Goal: Feedback & Contribution: Contribute content

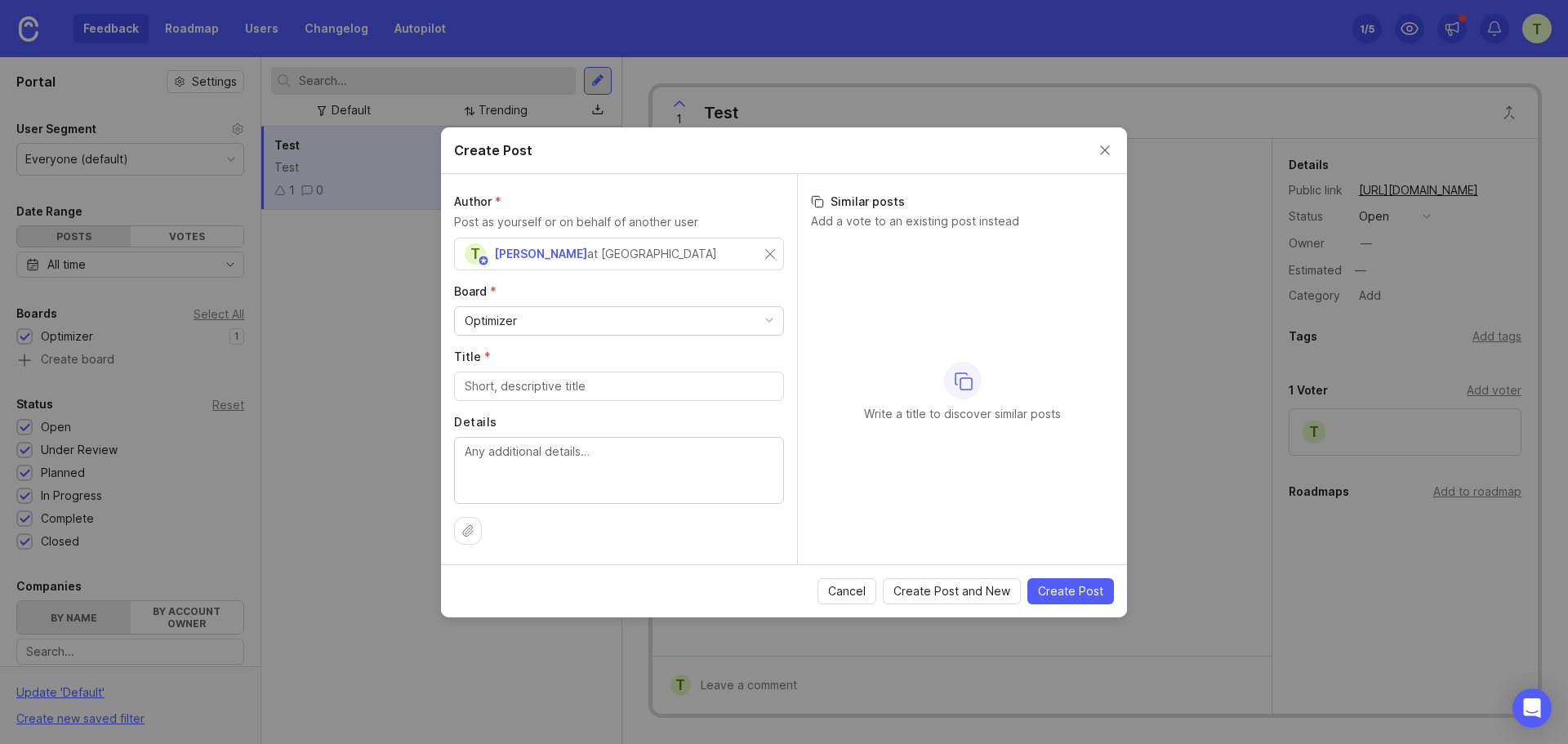
click at [1105, 153] on button "Close create post modal" at bounding box center [1105, 150] width 18 height 18
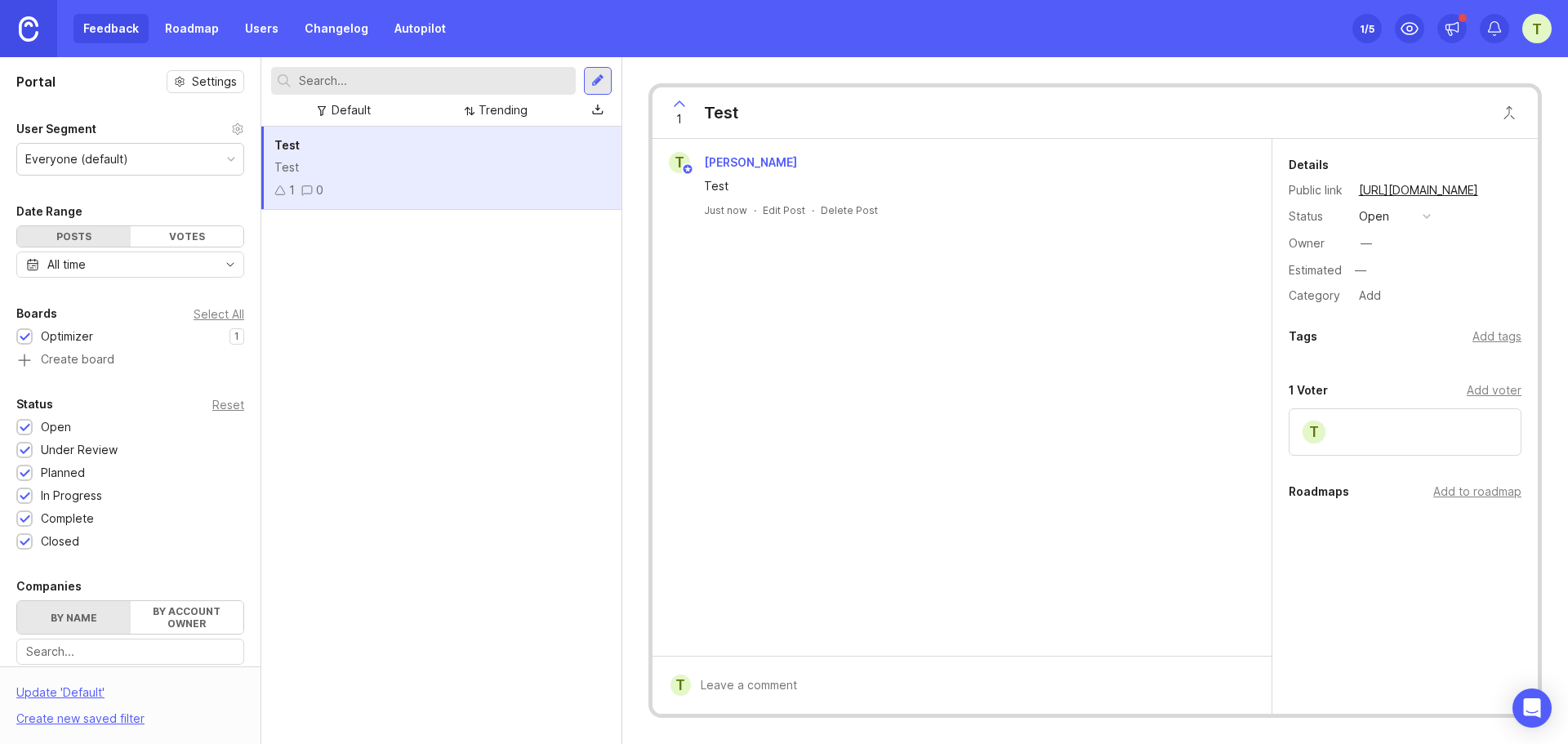
click at [589, 73] on div at bounding box center [597, 81] width 28 height 28
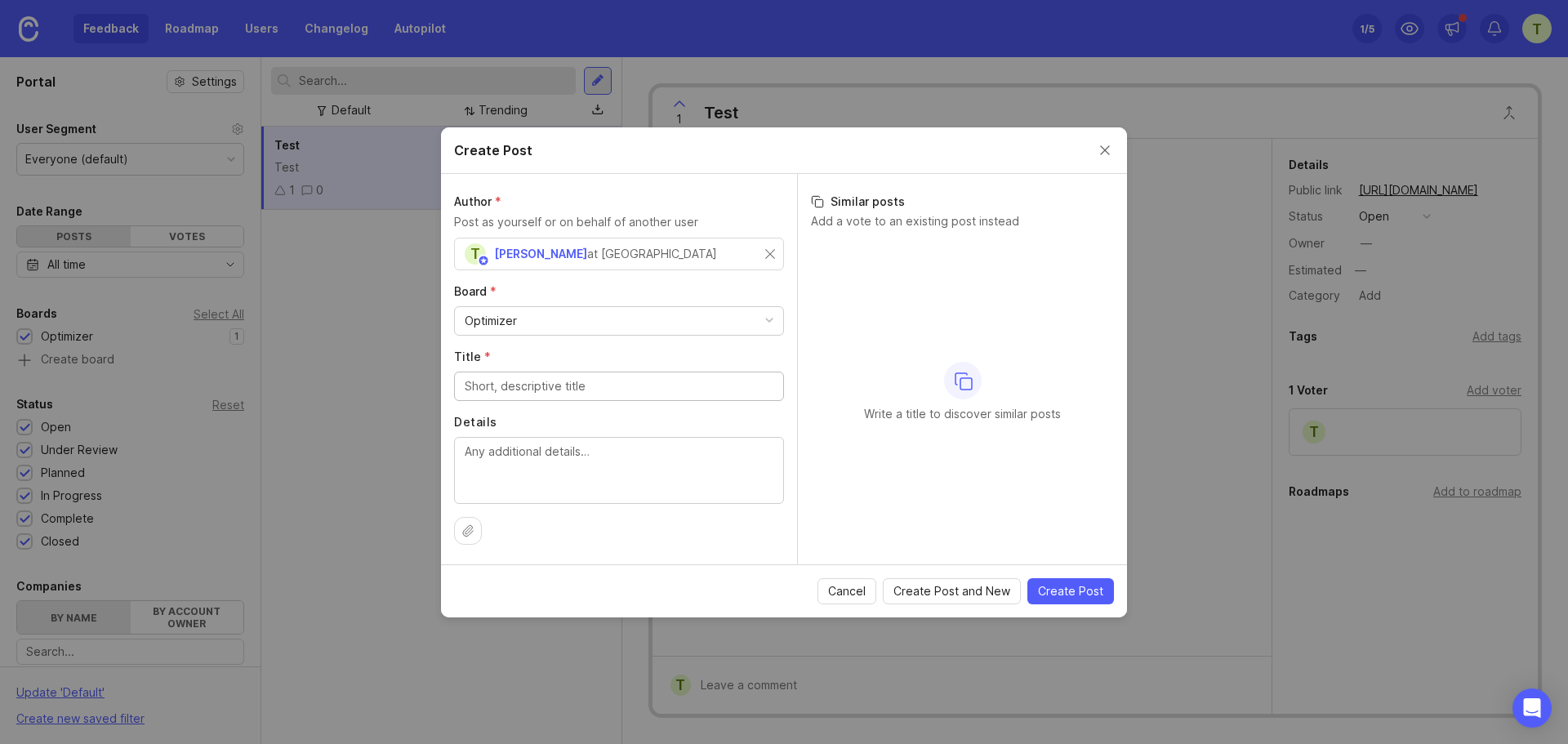
click at [566, 323] on div "Optimizer" at bounding box center [619, 321] width 328 height 28
click at [566, 383] on input "Title *" at bounding box center [619, 386] width 309 height 18
type input "Product Need to incorporate Campaign data"
click at [556, 439] on div at bounding box center [619, 470] width 330 height 67
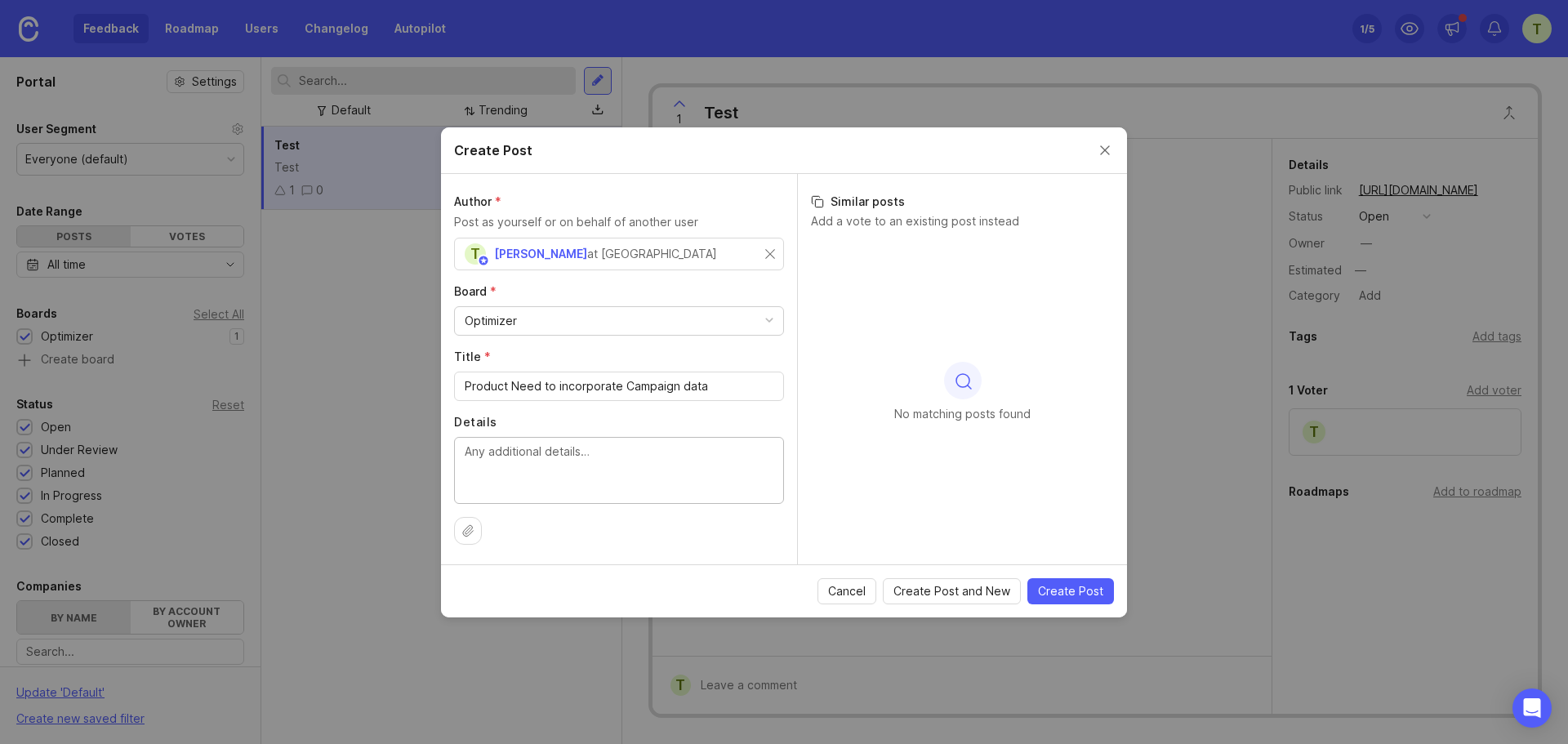
drag, startPoint x: 545, startPoint y: 441, endPoint x: 582, endPoint y: 461, distance: 42.1
click at [582, 461] on textarea "Details" at bounding box center [619, 469] width 309 height 54
click at [1076, 590] on span "Create Post" at bounding box center [1070, 590] width 65 height 16
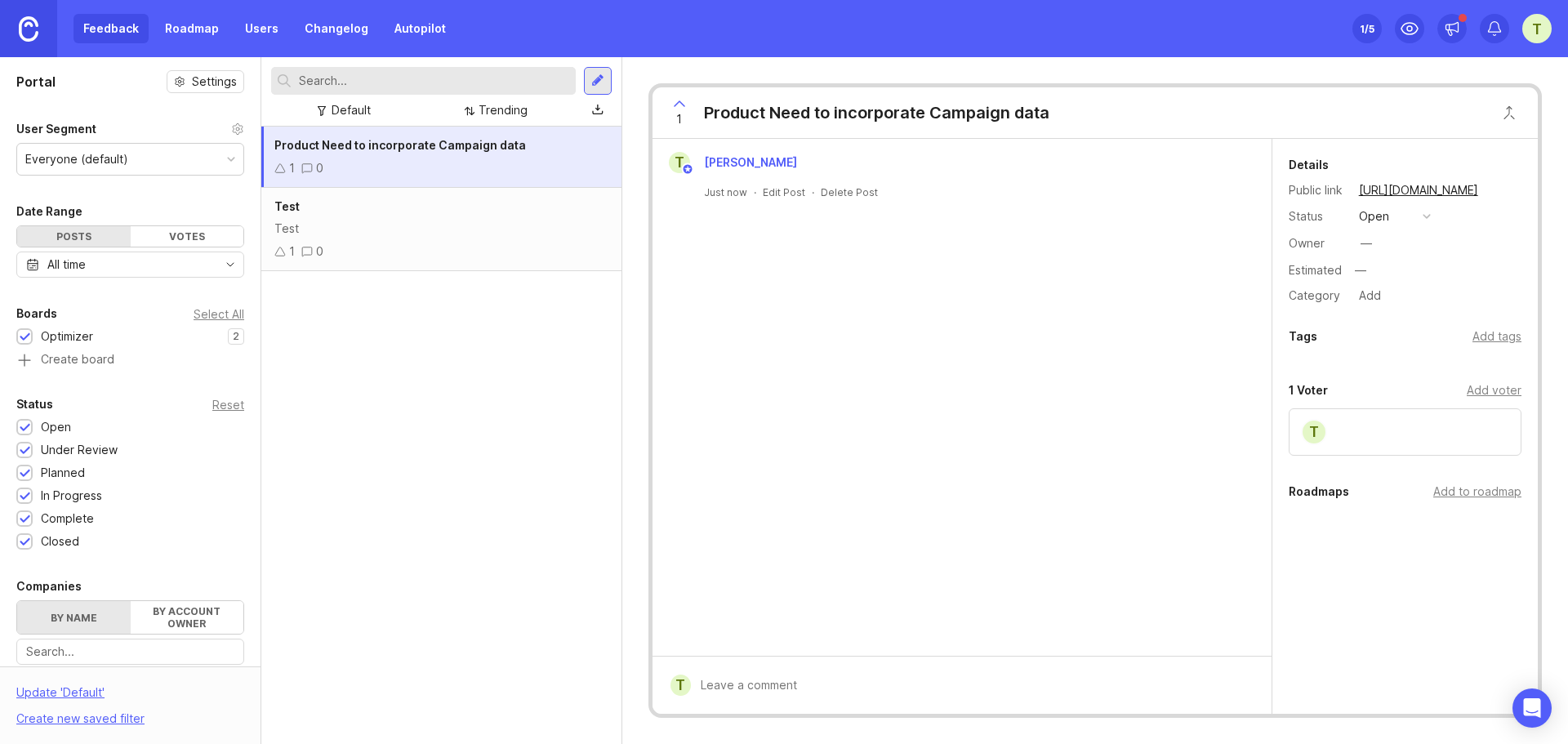
click at [606, 87] on div at bounding box center [597, 81] width 28 height 28
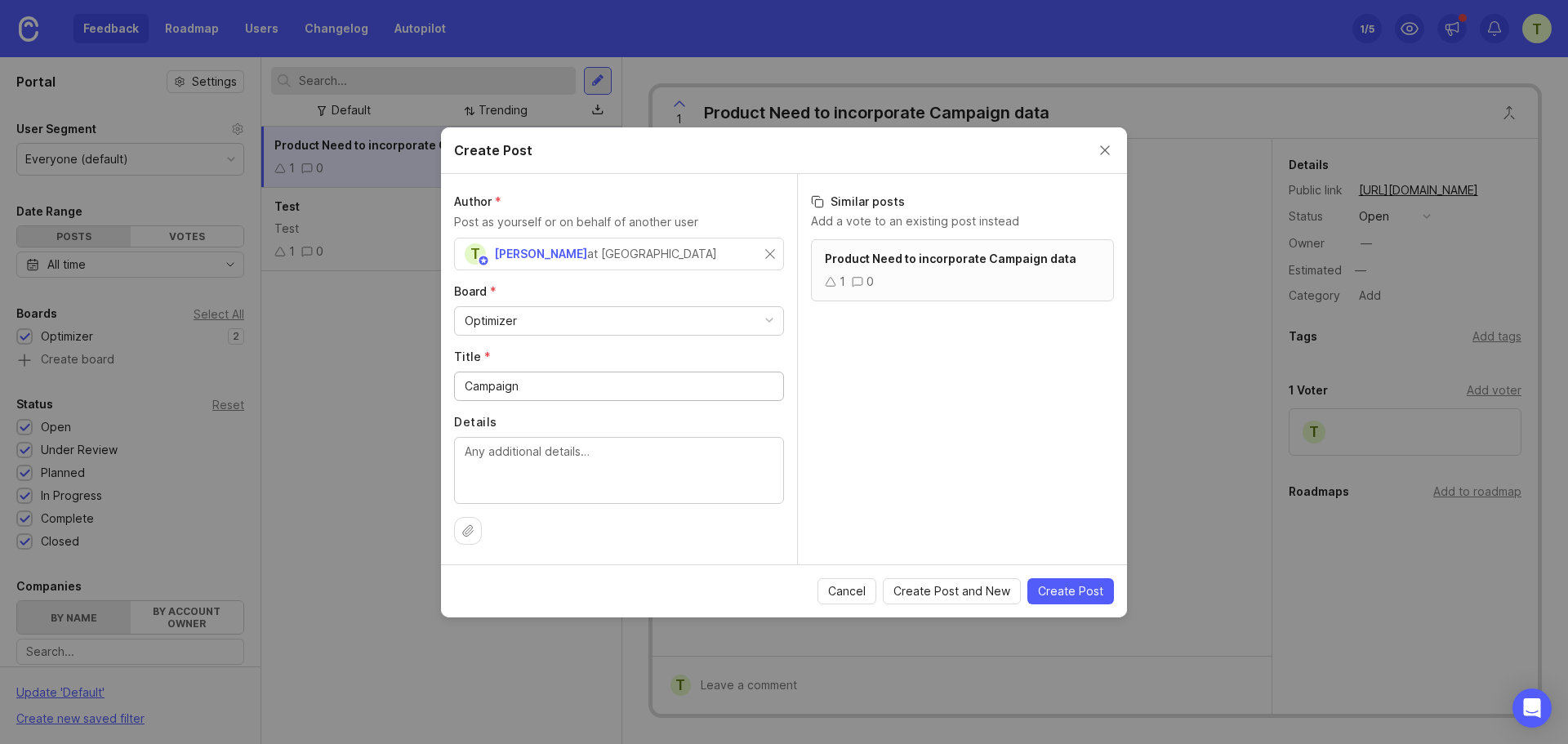
type input "Campaign"
click at [830, 280] on icon at bounding box center [830, 282] width 12 height 12
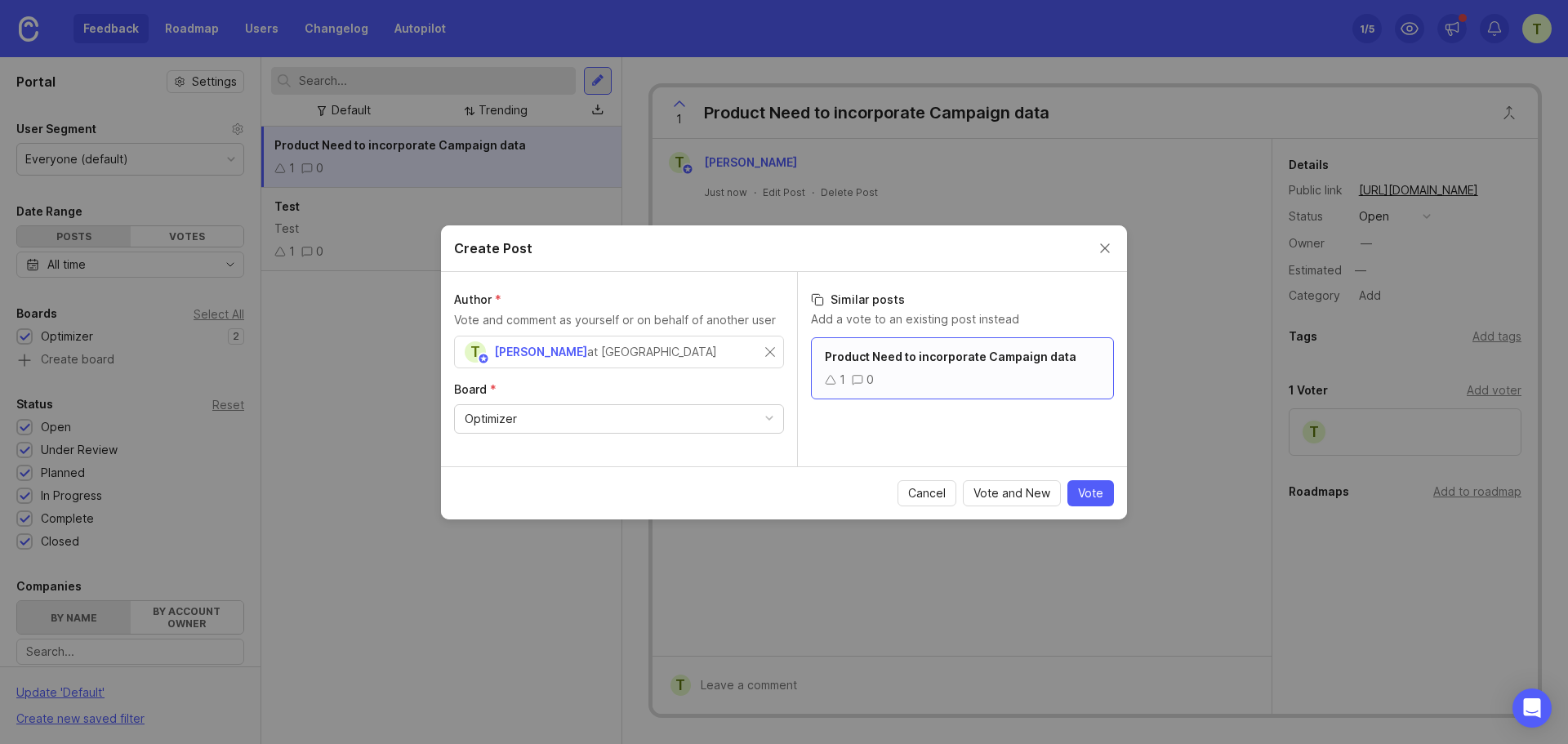
click at [832, 382] on icon at bounding box center [830, 380] width 12 height 12
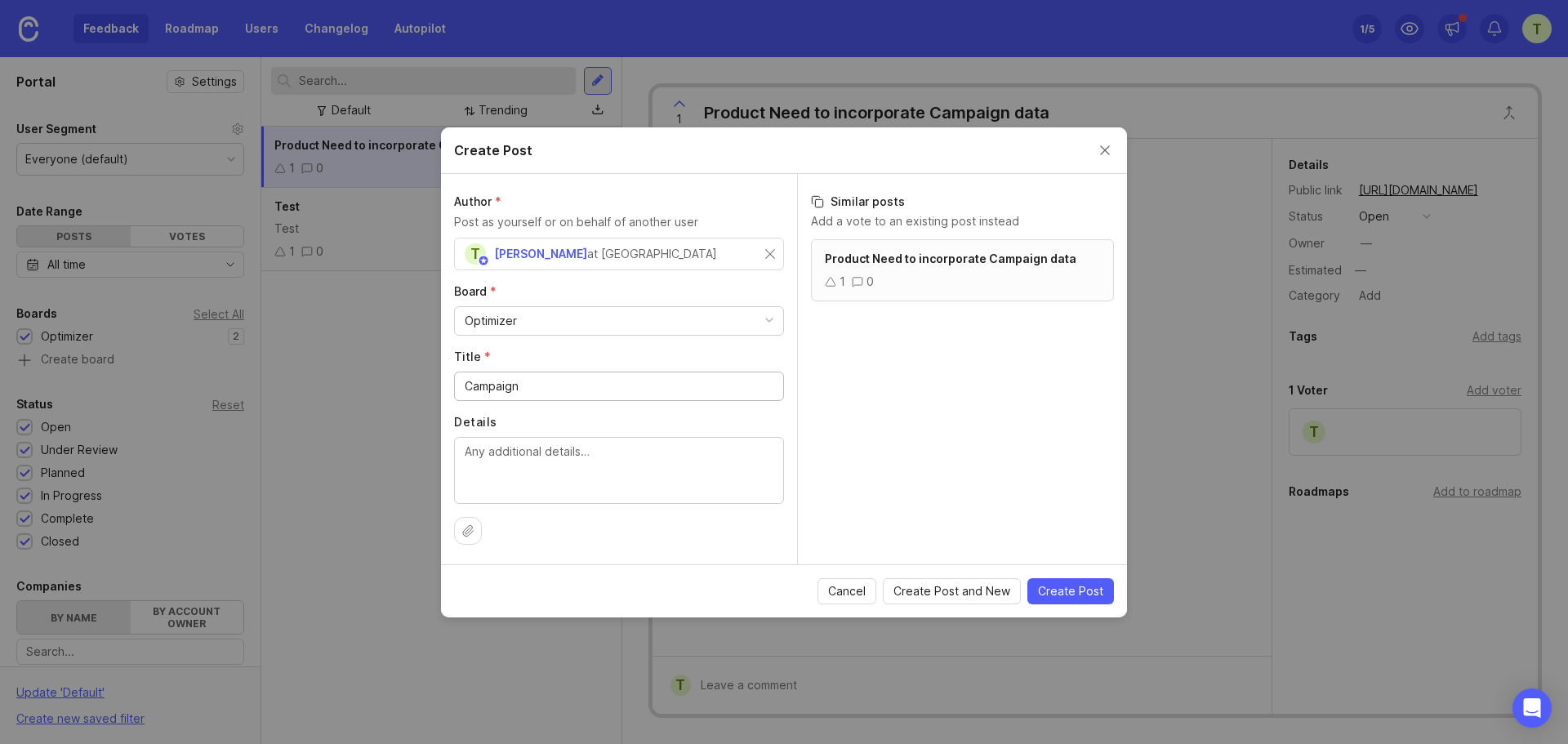
click at [828, 287] on icon at bounding box center [830, 282] width 12 height 12
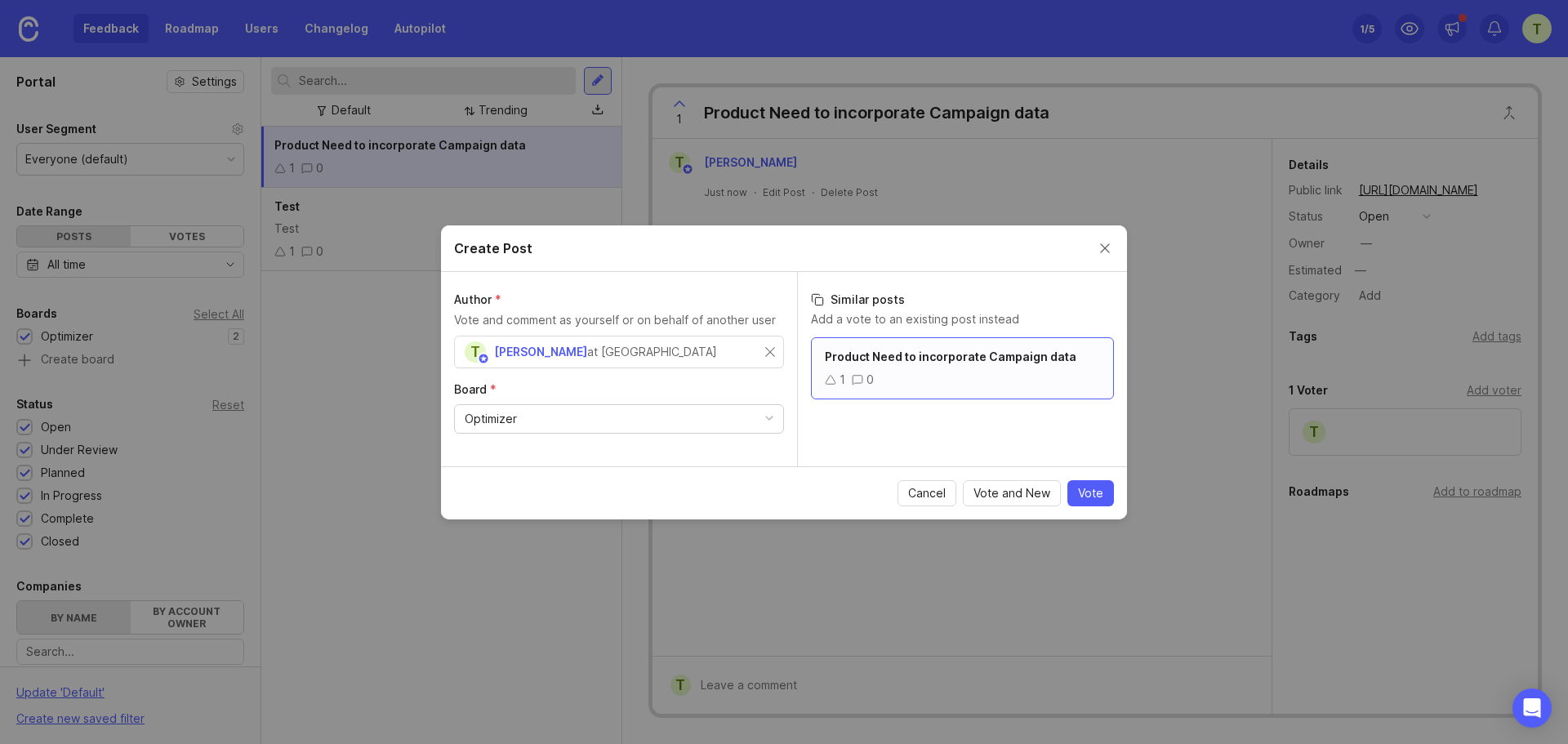
click at [1097, 492] on span "Vote" at bounding box center [1090, 492] width 25 height 16
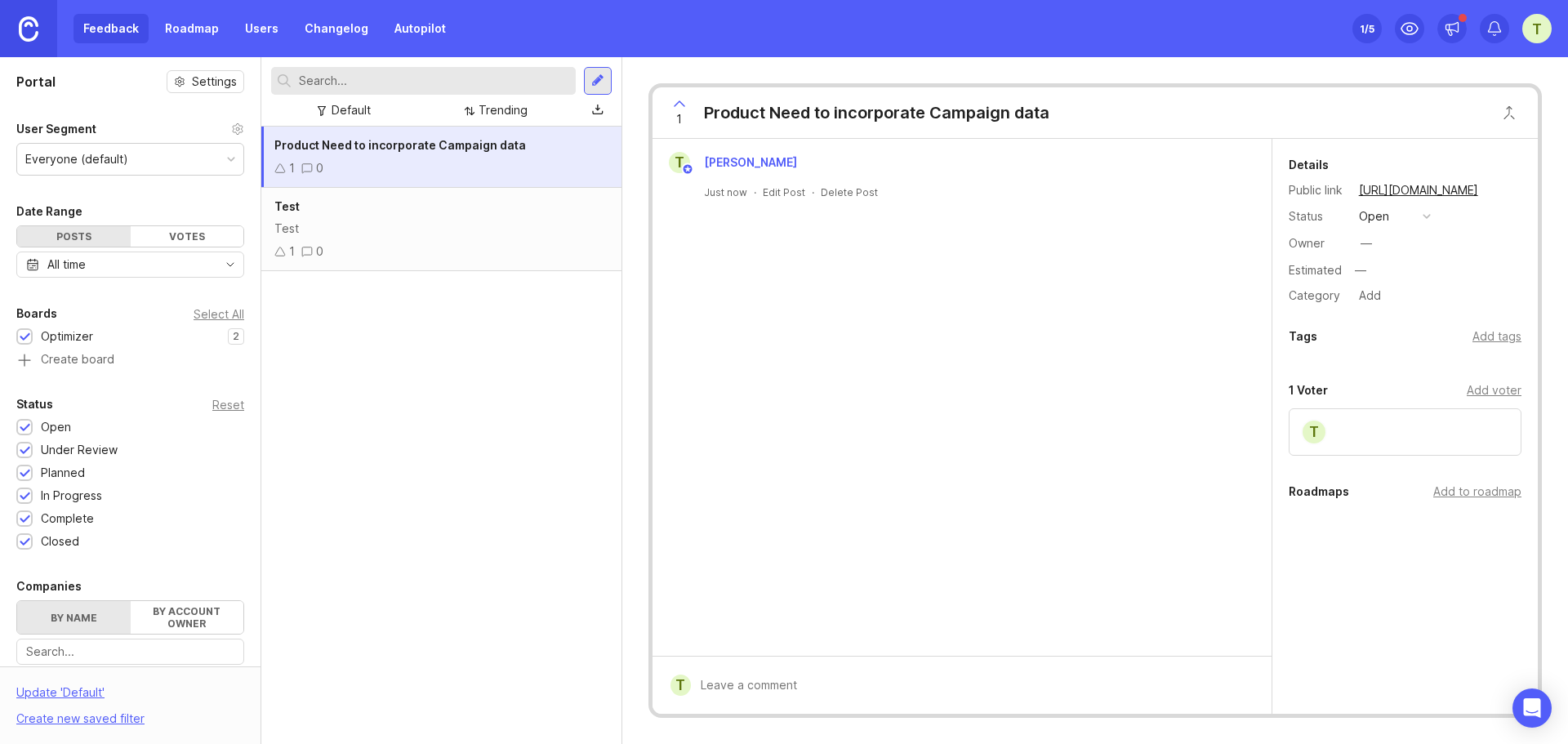
click at [200, 32] on link "Roadmap" at bounding box center [192, 28] width 74 height 30
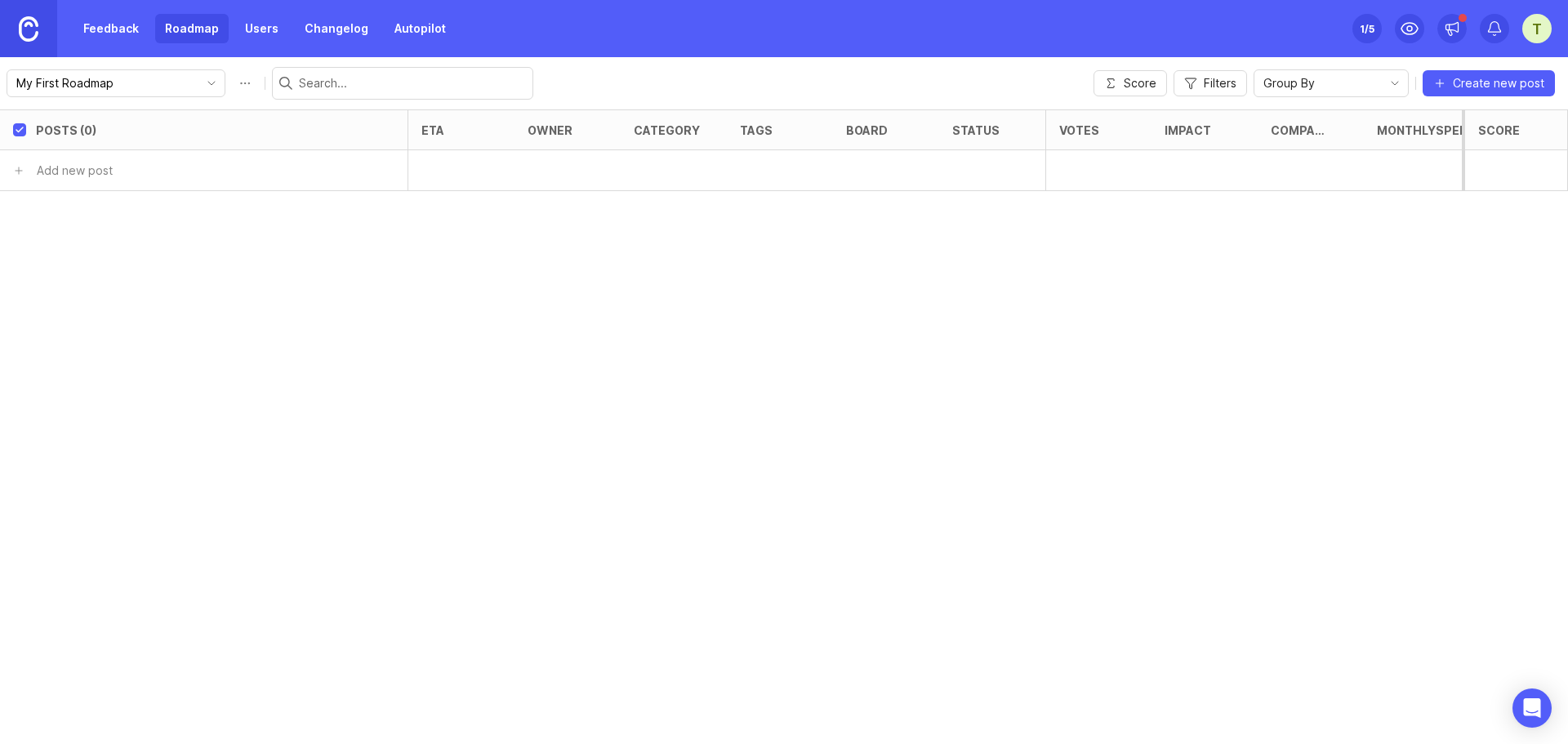
click at [125, 27] on link "Feedback" at bounding box center [111, 28] width 75 height 30
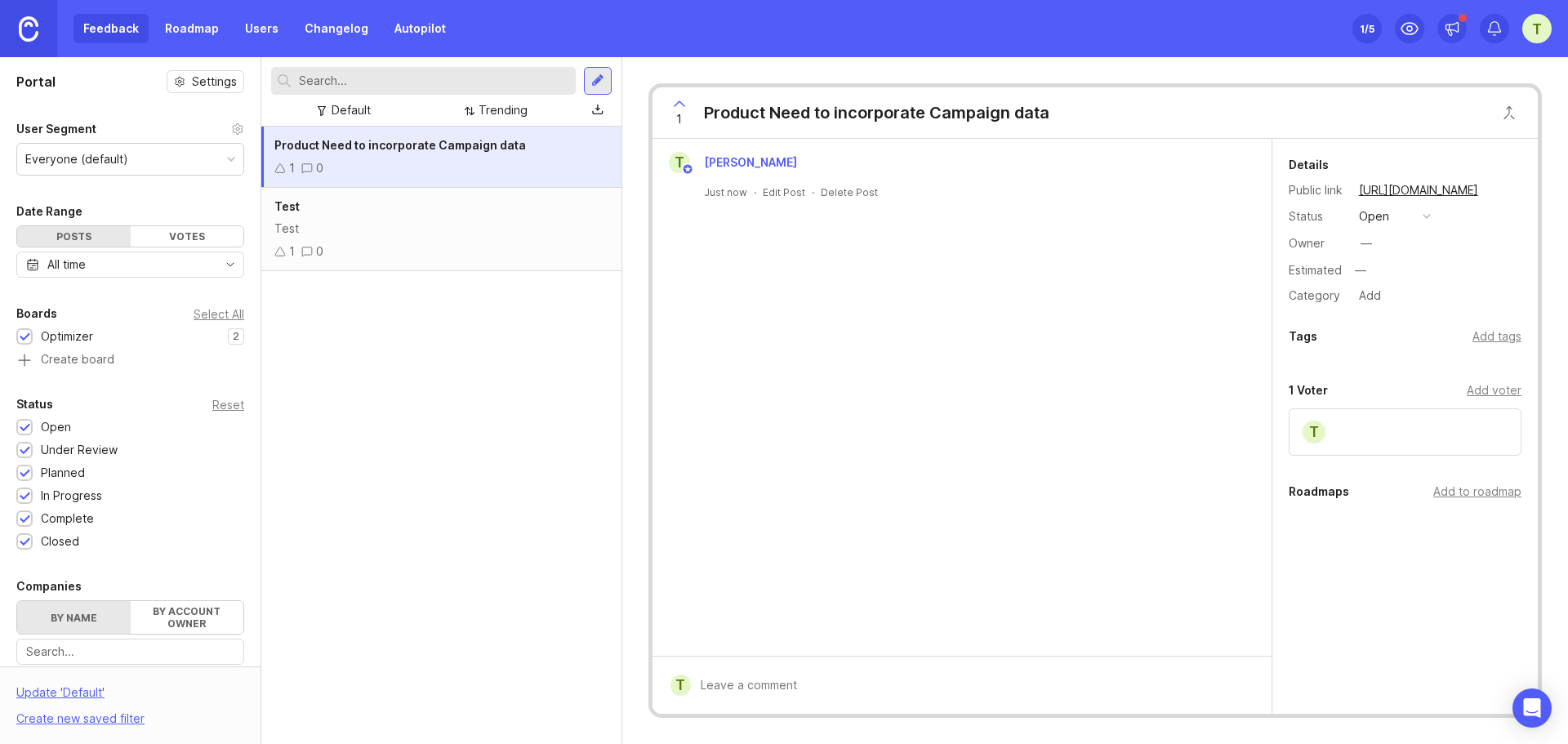
click at [169, 30] on link "Roadmap" at bounding box center [192, 28] width 74 height 30
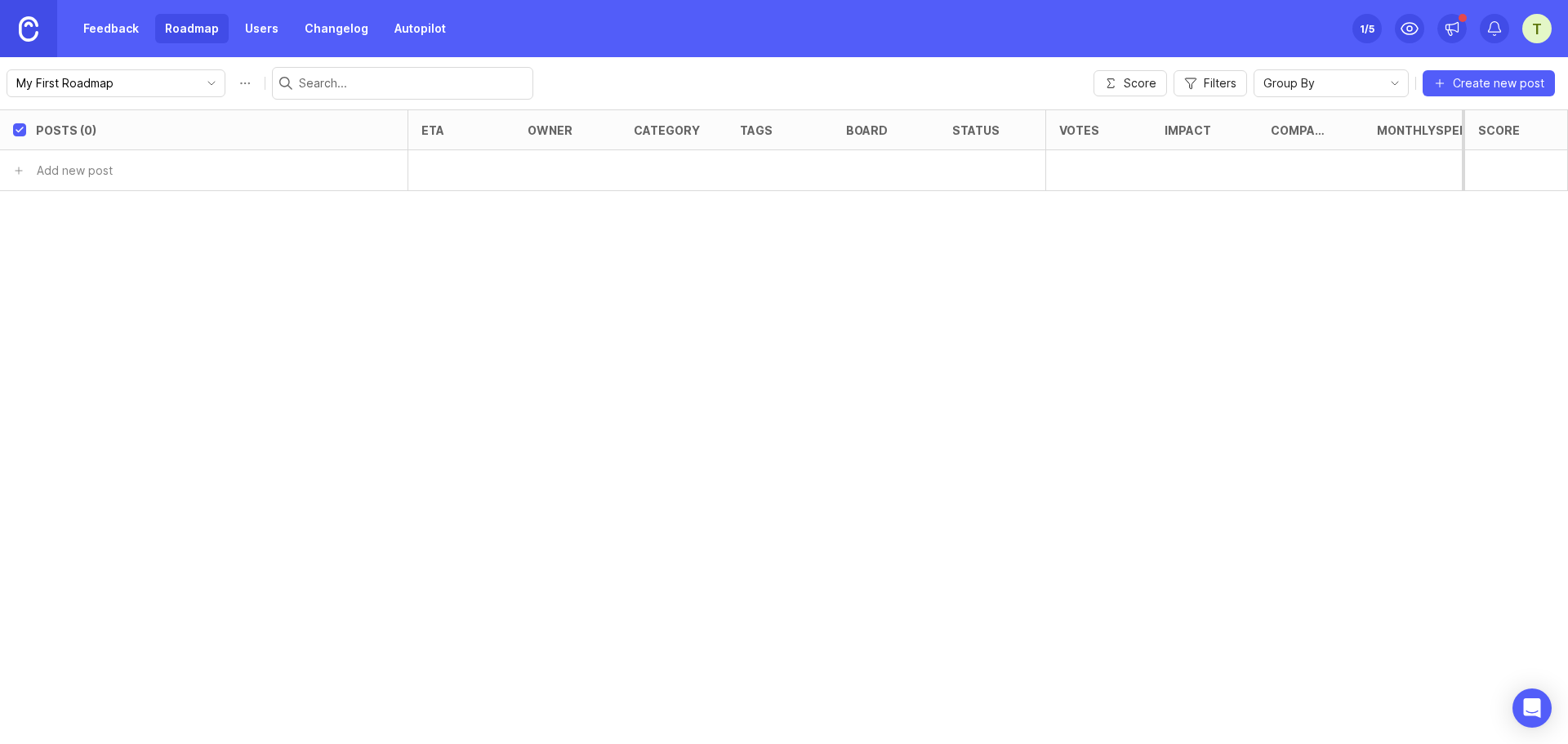
click at [1465, 77] on span "Create new post" at bounding box center [1498, 83] width 91 height 16
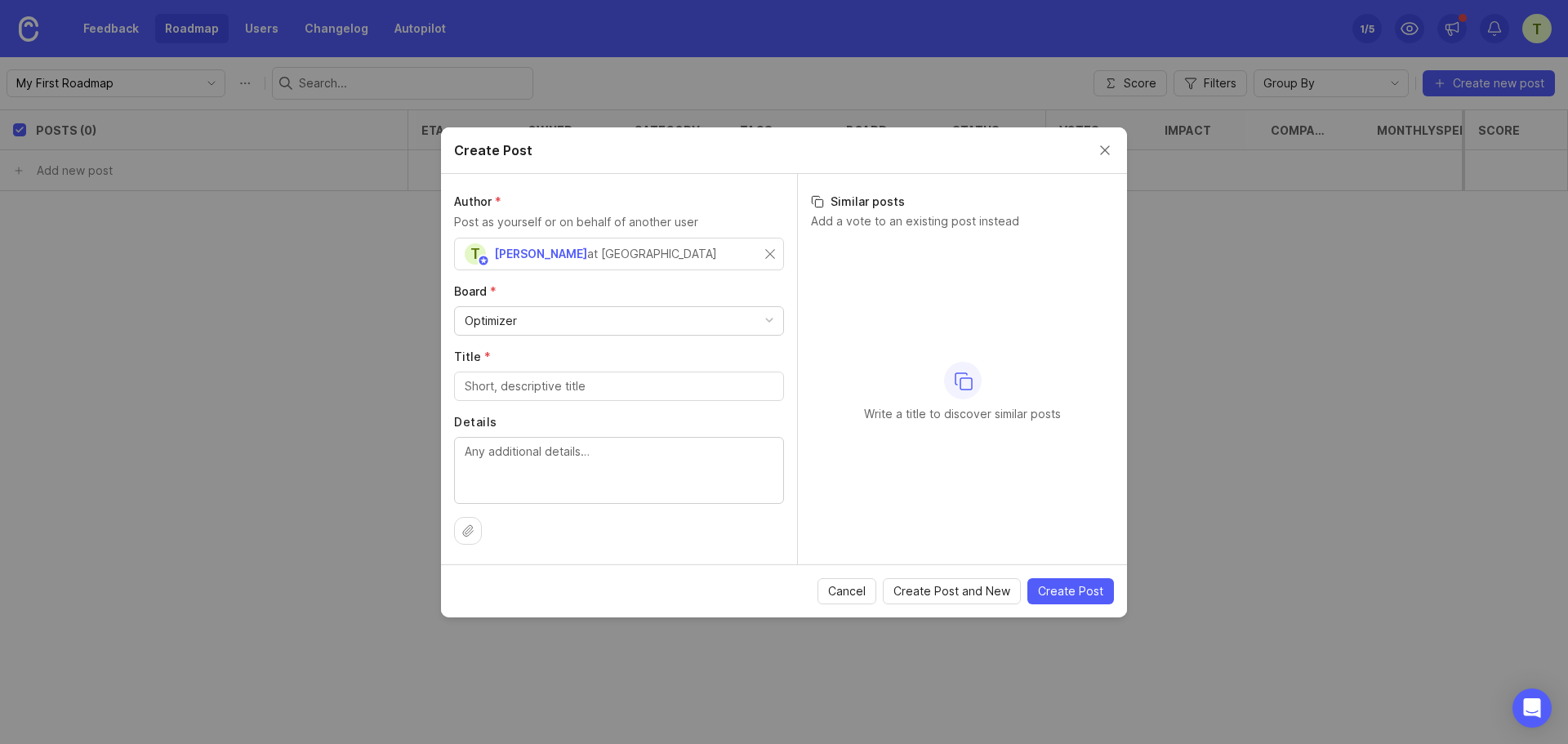
click at [842, 586] on span "Cancel" at bounding box center [846, 590] width 37 height 16
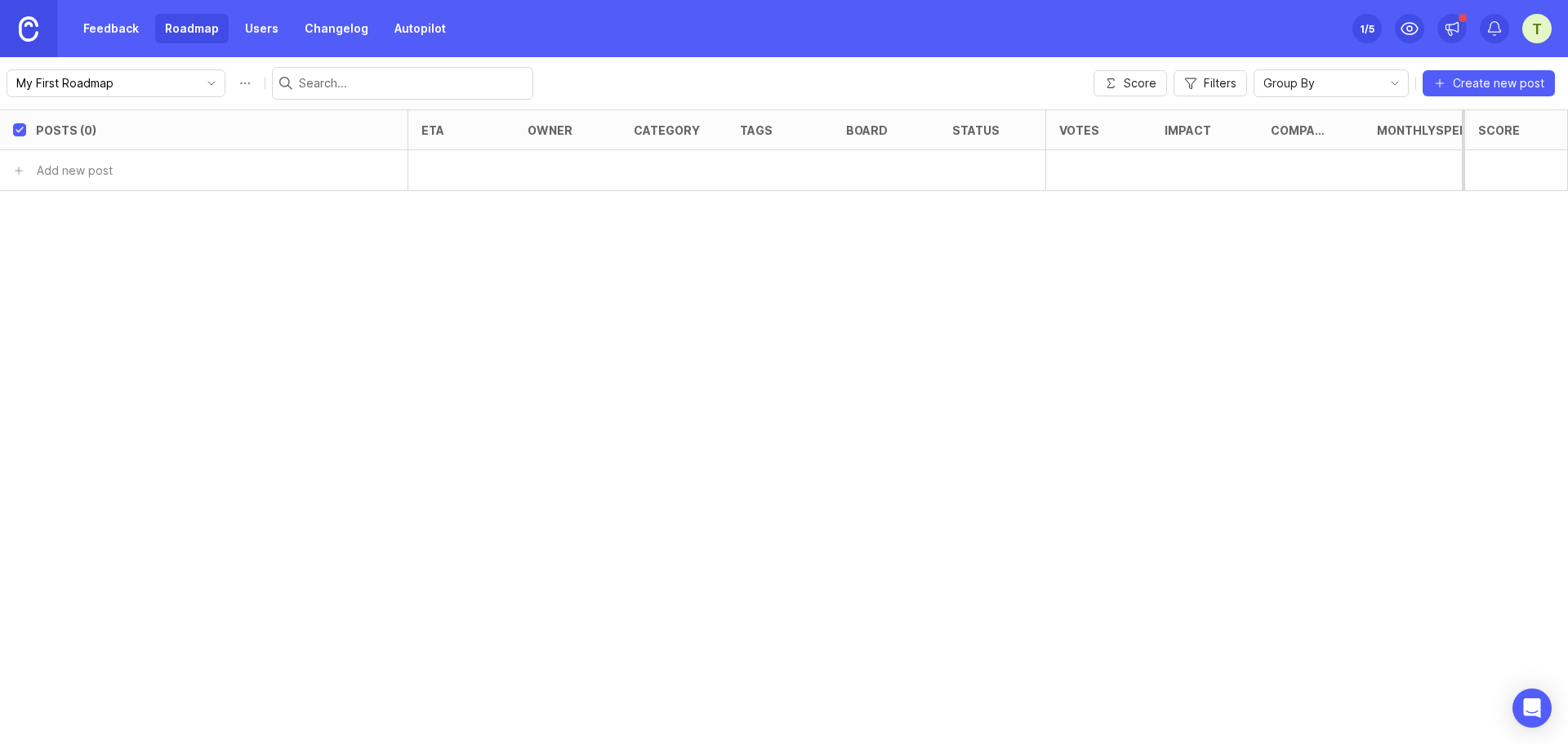
click at [1145, 85] on span "Score" at bounding box center [1140, 83] width 33 height 16
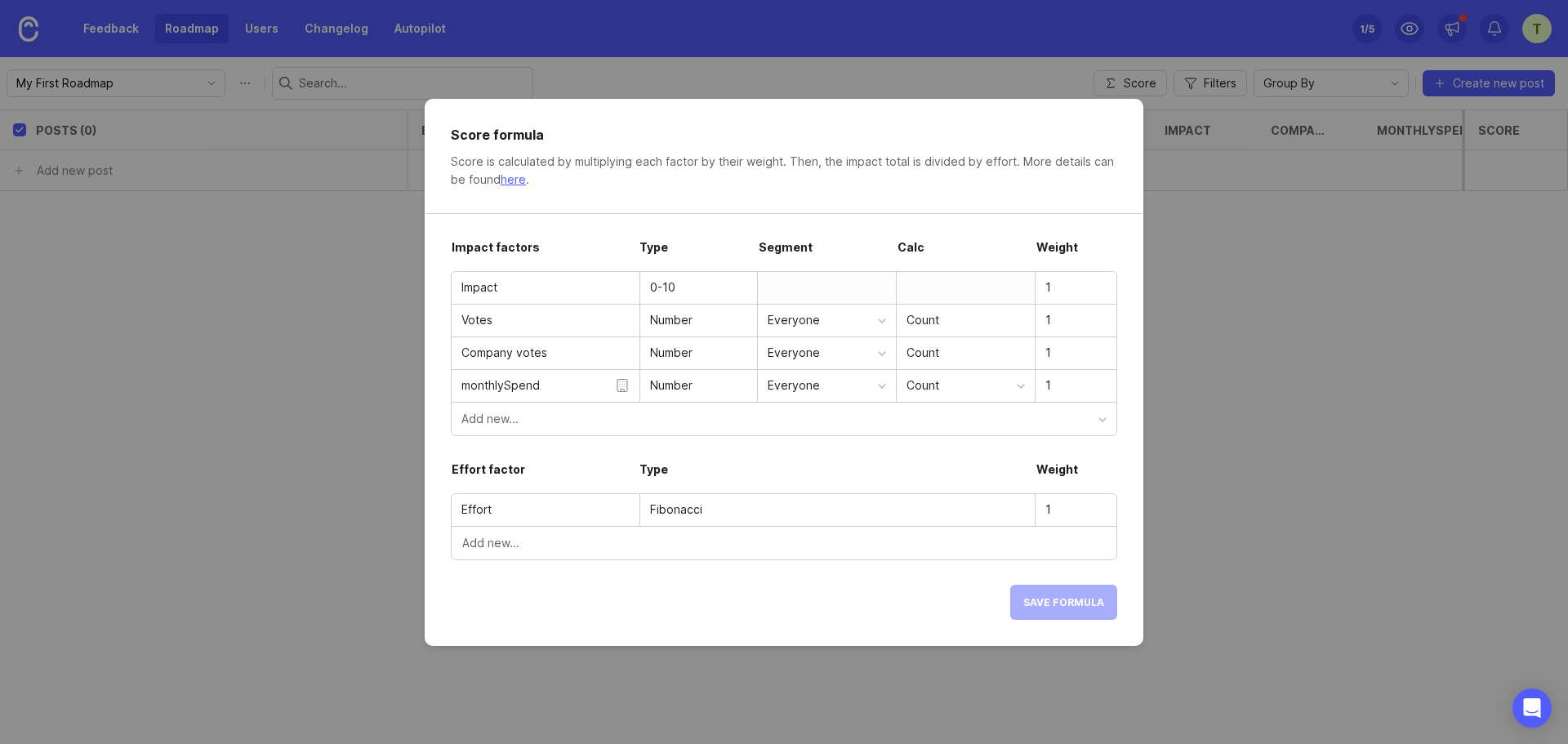
click at [550, 382] on input "monthlySpend" at bounding box center [538, 385] width 154 height 18
click at [557, 356] on input "Company votes" at bounding box center [545, 352] width 168 height 18
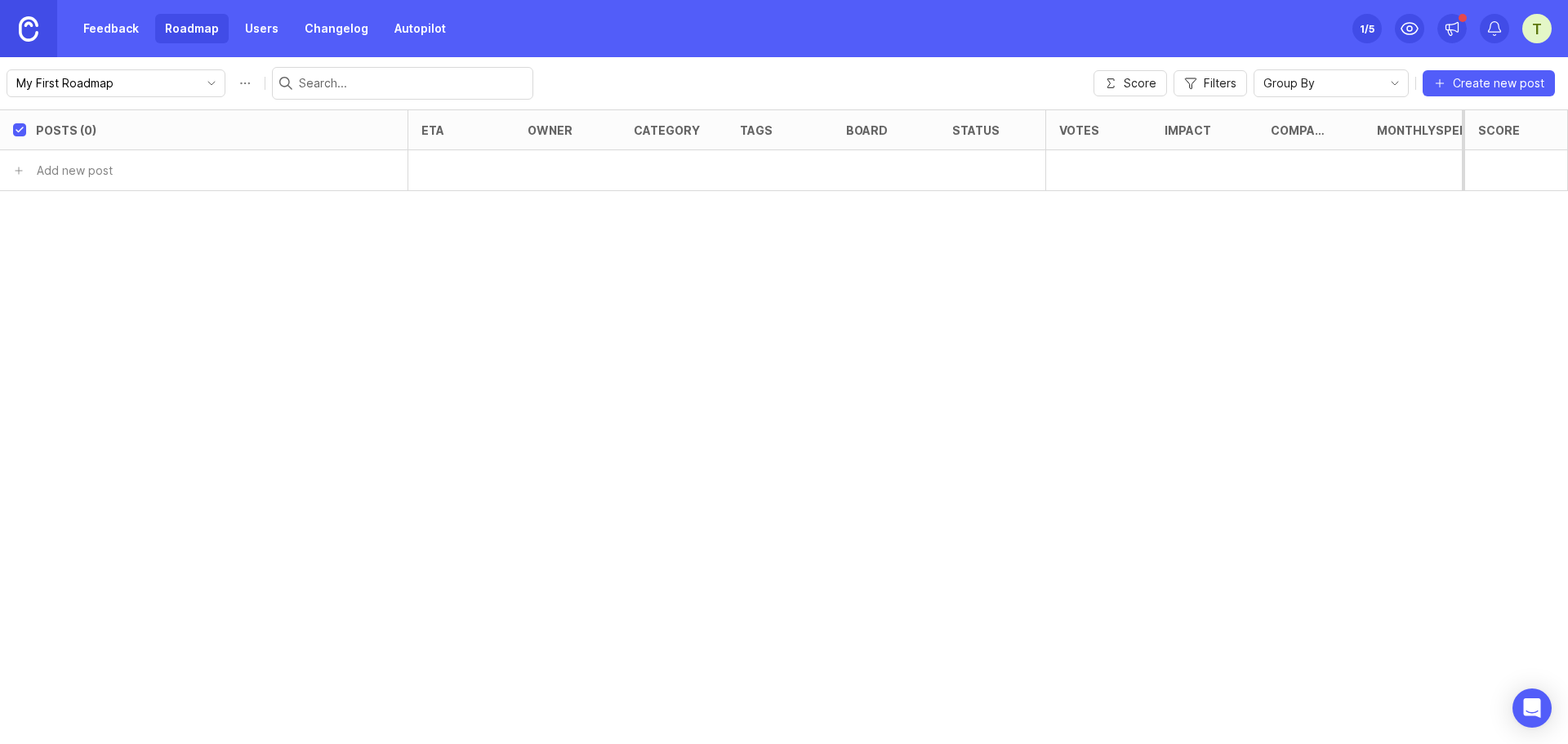
click at [1475, 80] on span "Create new post" at bounding box center [1498, 83] width 91 height 16
click at [1120, 74] on button "Score" at bounding box center [1129, 83] width 74 height 26
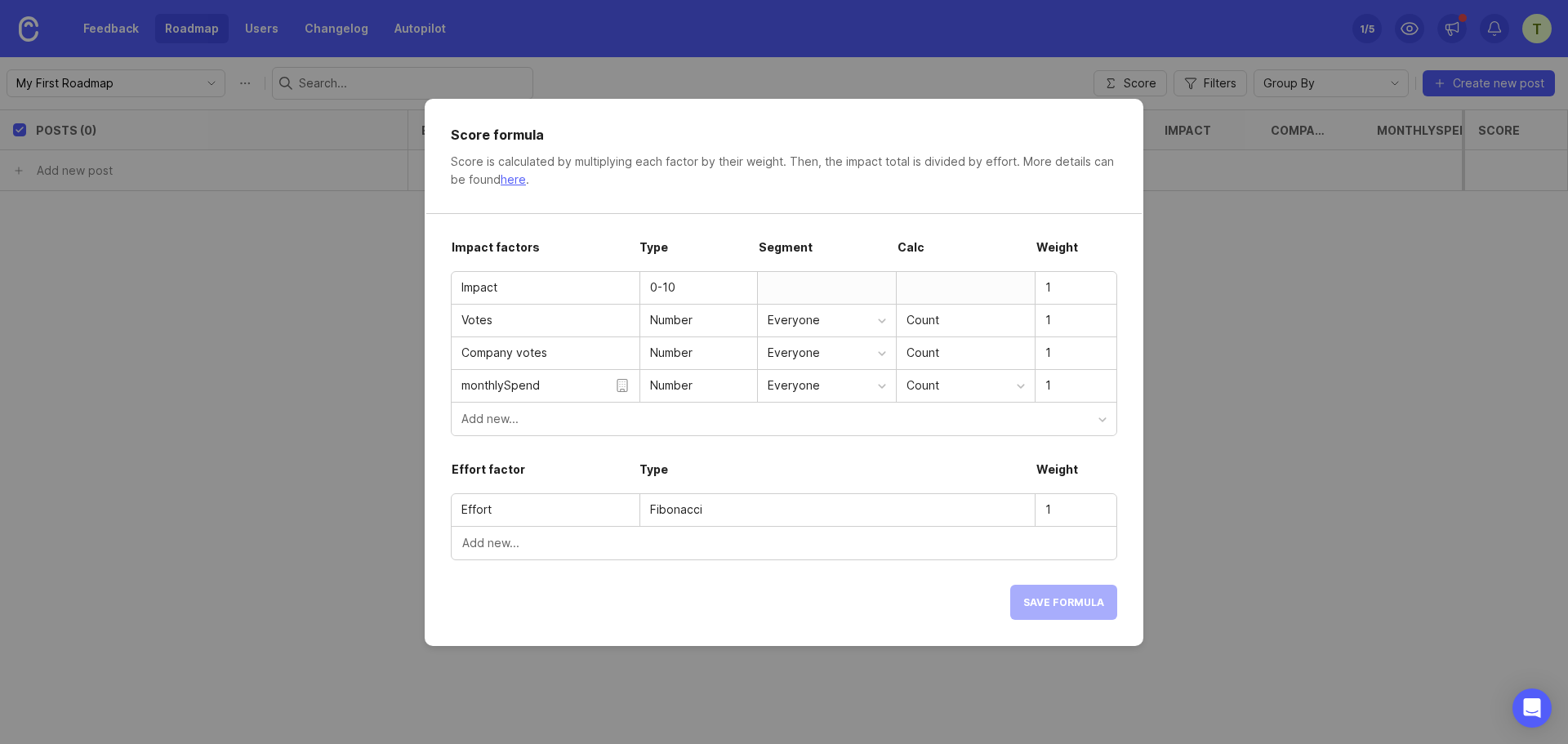
click at [507, 180] on link "here" at bounding box center [513, 180] width 25 height 13
click at [1054, 284] on input "1" at bounding box center [1076, 287] width 61 height 18
